Goal: Entertainment & Leisure: Consume media (video, audio)

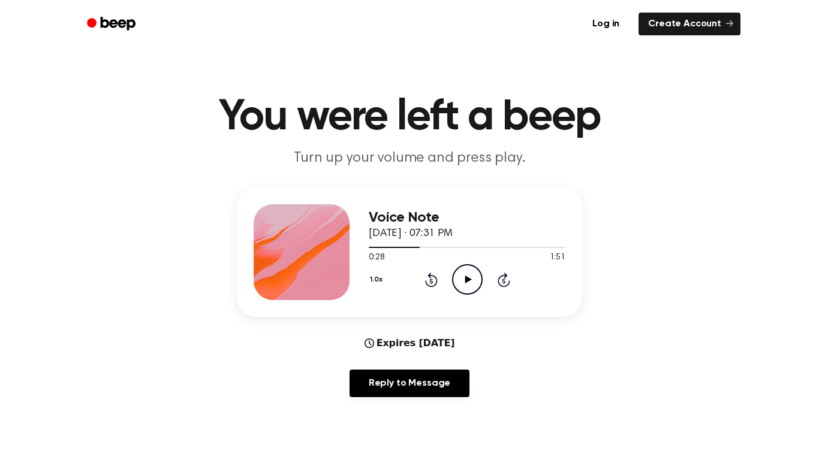
click at [431, 281] on icon at bounding box center [430, 281] width 3 height 5
click at [458, 285] on icon "Play Audio" at bounding box center [467, 279] width 31 height 31
click at [477, 284] on icon "Pause Audio" at bounding box center [467, 279] width 31 height 31
click at [434, 272] on icon "Rewind 5 seconds" at bounding box center [430, 280] width 13 height 16
click at [459, 281] on icon "Play Audio" at bounding box center [467, 279] width 31 height 31
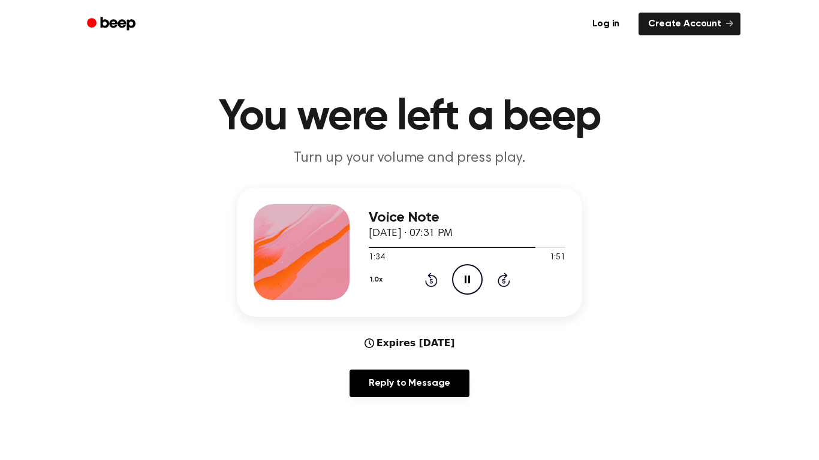
click at [425, 282] on icon at bounding box center [431, 280] width 13 height 14
click at [433, 274] on icon "Rewind 5 seconds" at bounding box center [430, 280] width 13 height 16
click at [437, 279] on icon "Rewind 5 seconds" at bounding box center [430, 280] width 13 height 16
click at [431, 281] on icon at bounding box center [430, 281] width 3 height 5
